Goal: Information Seeking & Learning: Find contact information

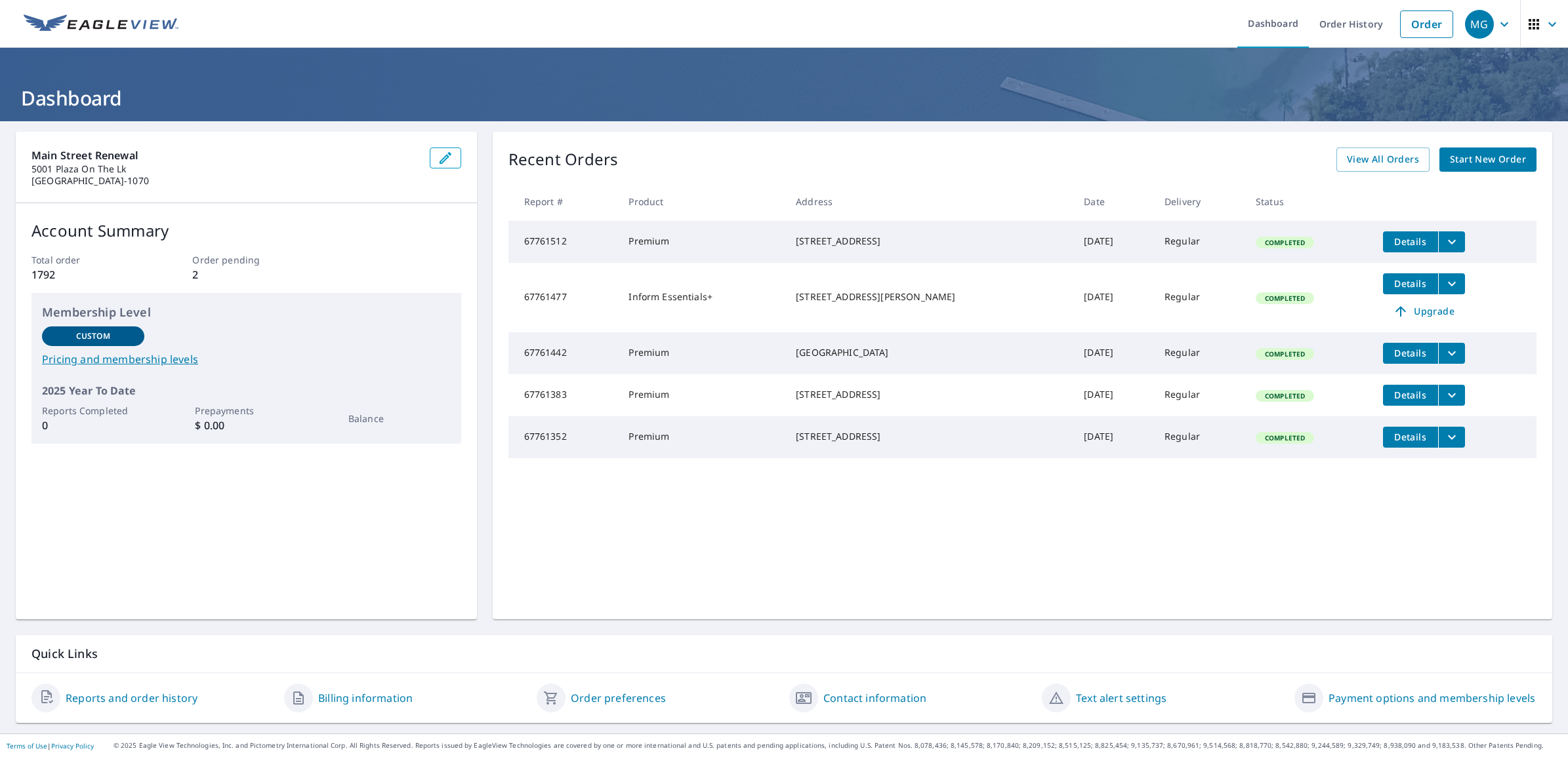
click at [1528, 24] on icon "button" at bounding box center [1533, 24] width 15 height 15
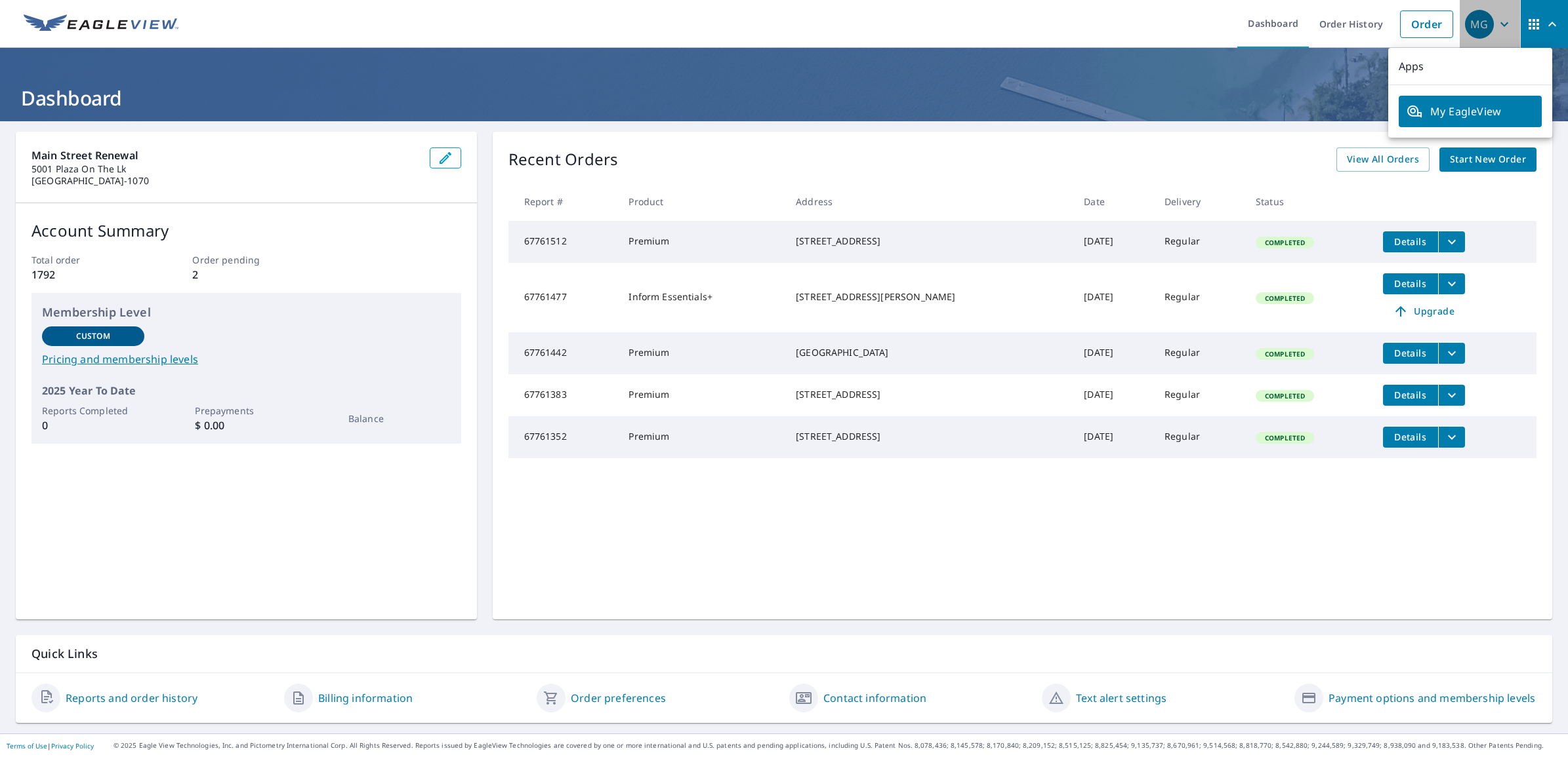
click at [1496, 20] on icon "button" at bounding box center [1503, 24] width 15 height 15
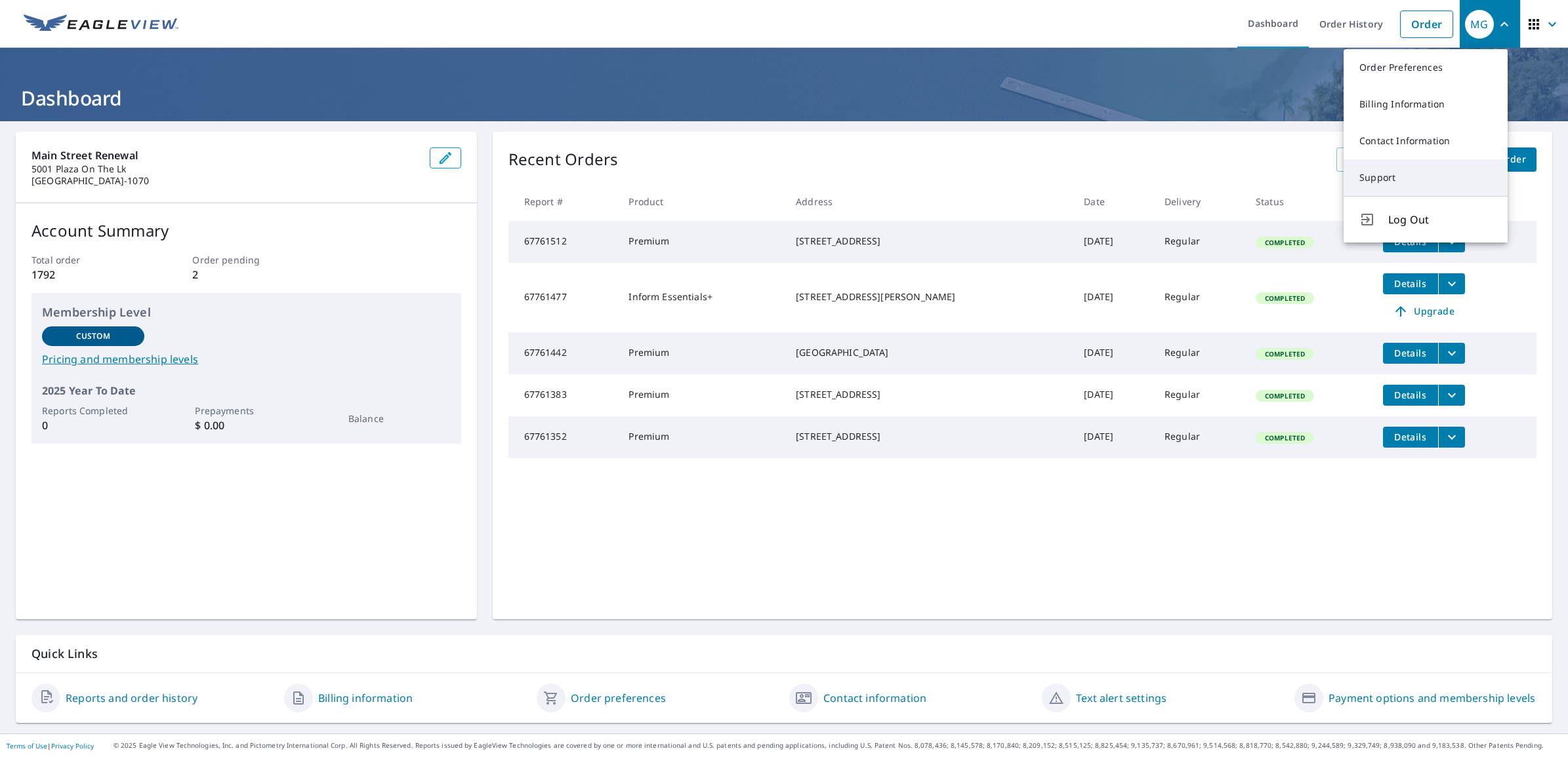
click at [1391, 174] on link "Support" at bounding box center [1426, 177] width 164 height 37
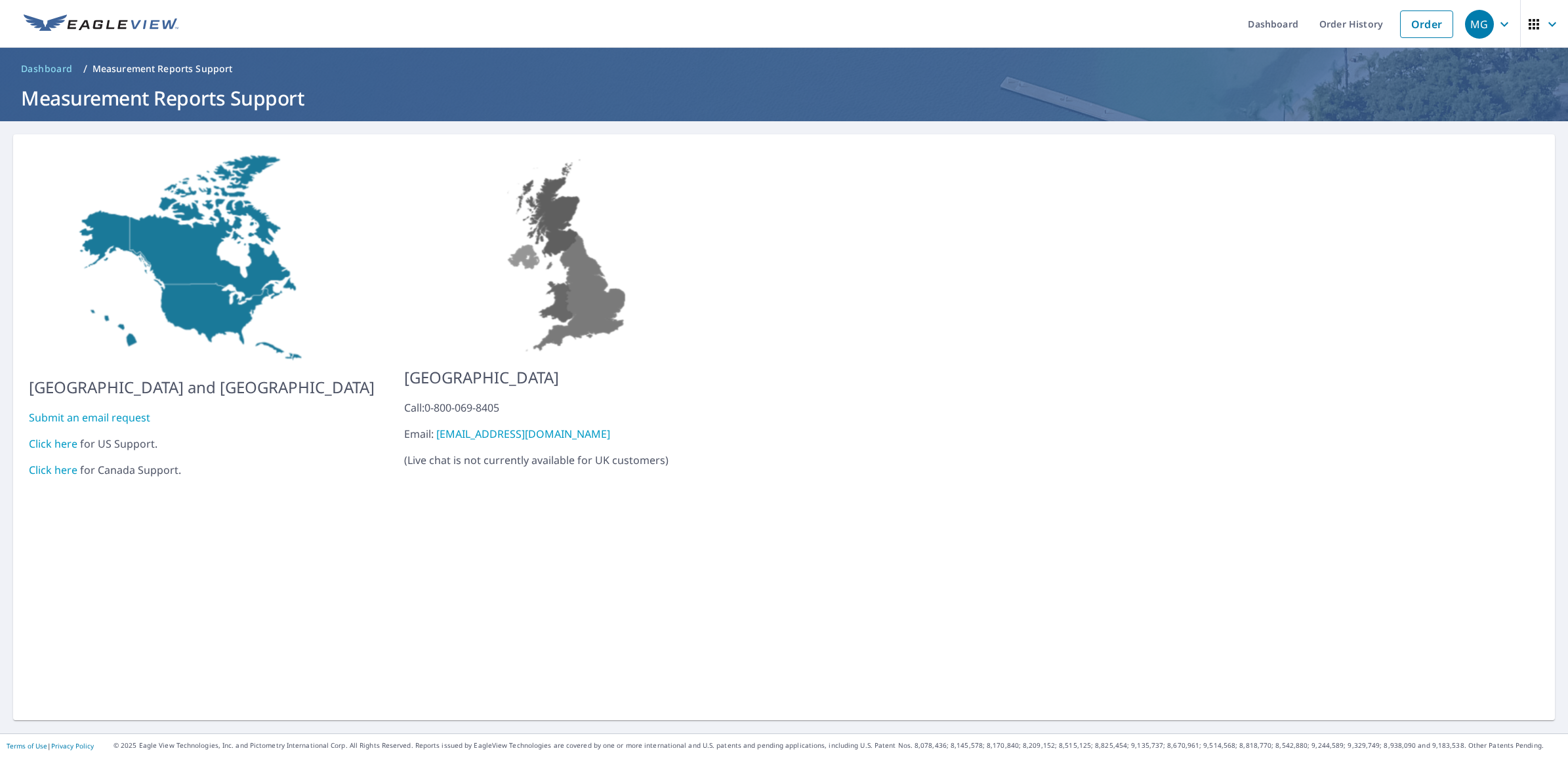
click at [63, 437] on link "Click here" at bounding box center [53, 443] width 48 height 14
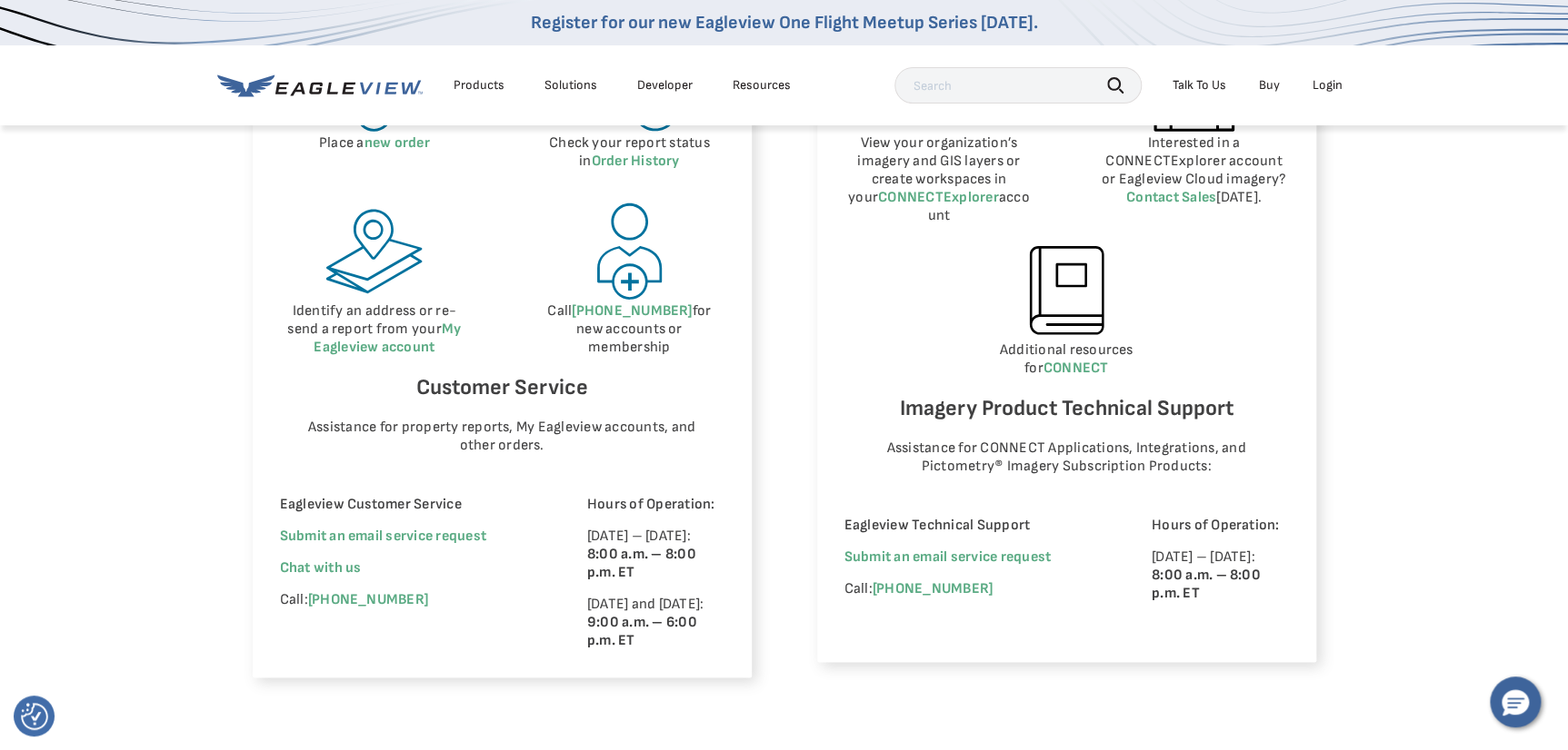
click at [327, 568] on span "Chat with us" at bounding box center [321, 568] width 82 height 18
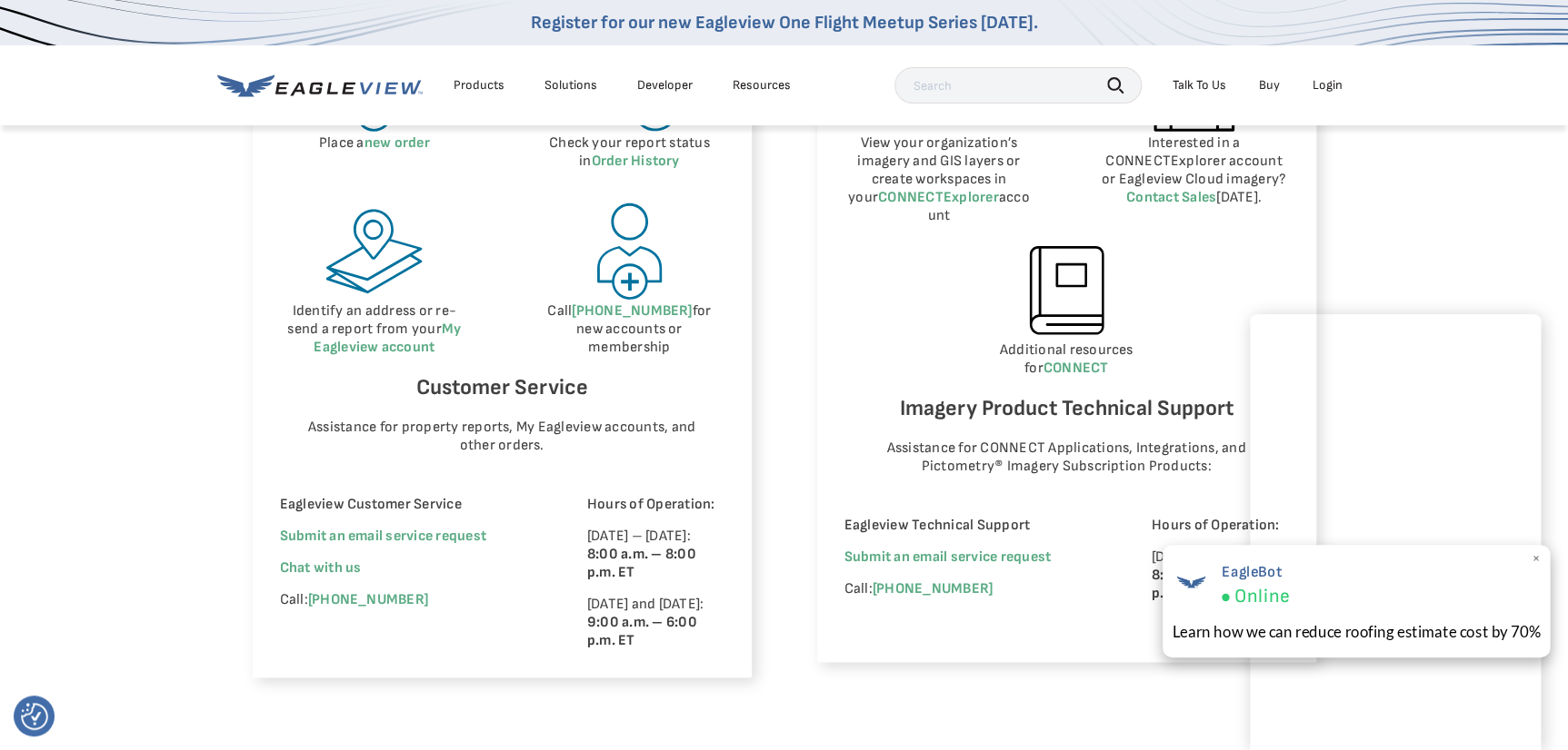
click at [1534, 556] on span "×" at bounding box center [1535, 558] width 10 height 19
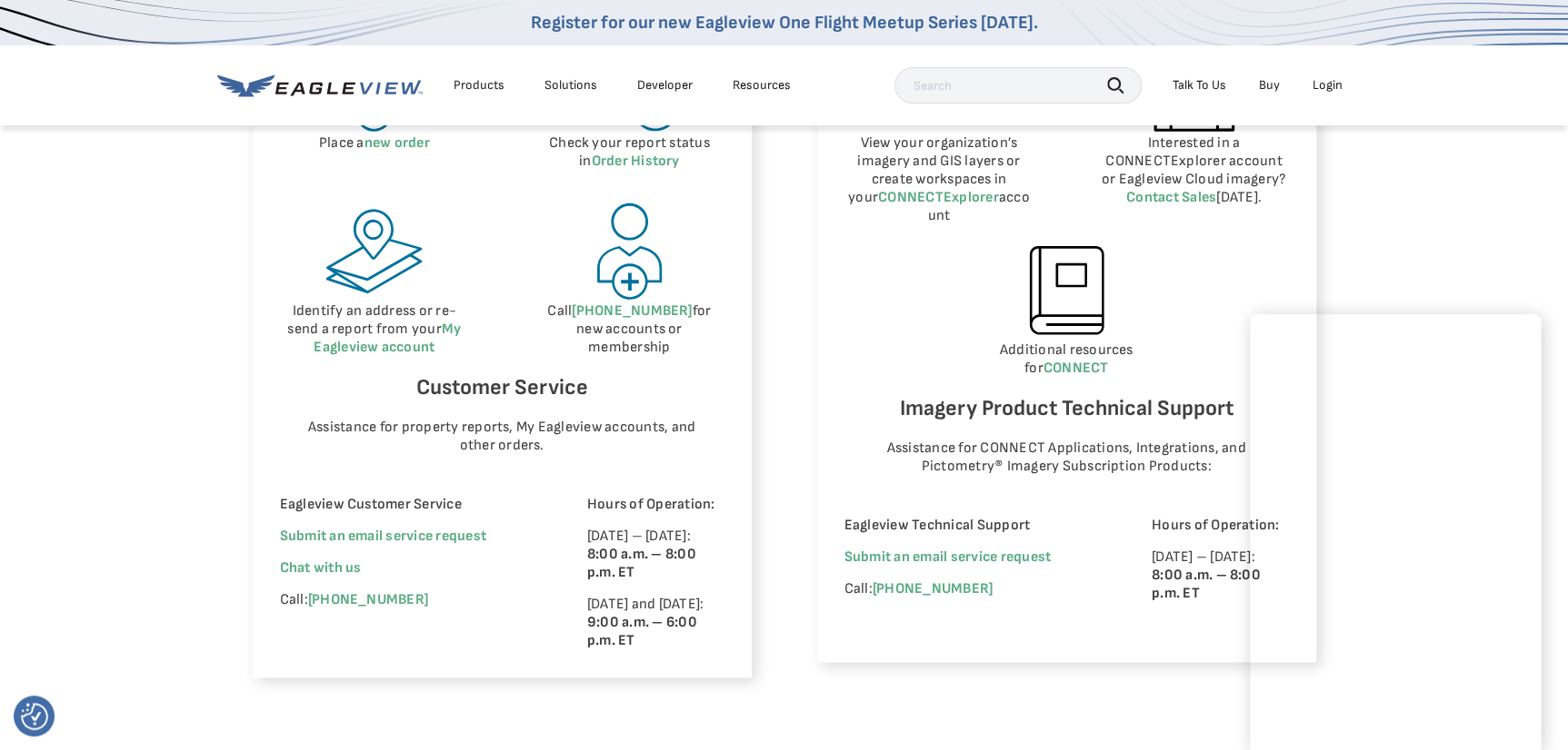
scroll to position [1073, 0]
